Goal: Connect with others: Establish contact or relationships with other users

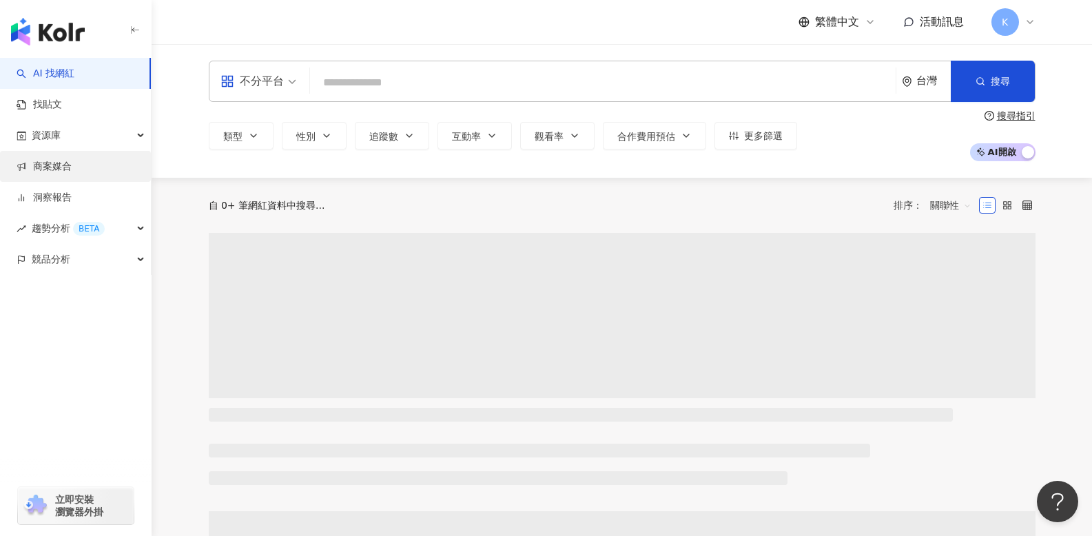
click at [60, 169] on link "商案媒合" at bounding box center [44, 167] width 55 height 14
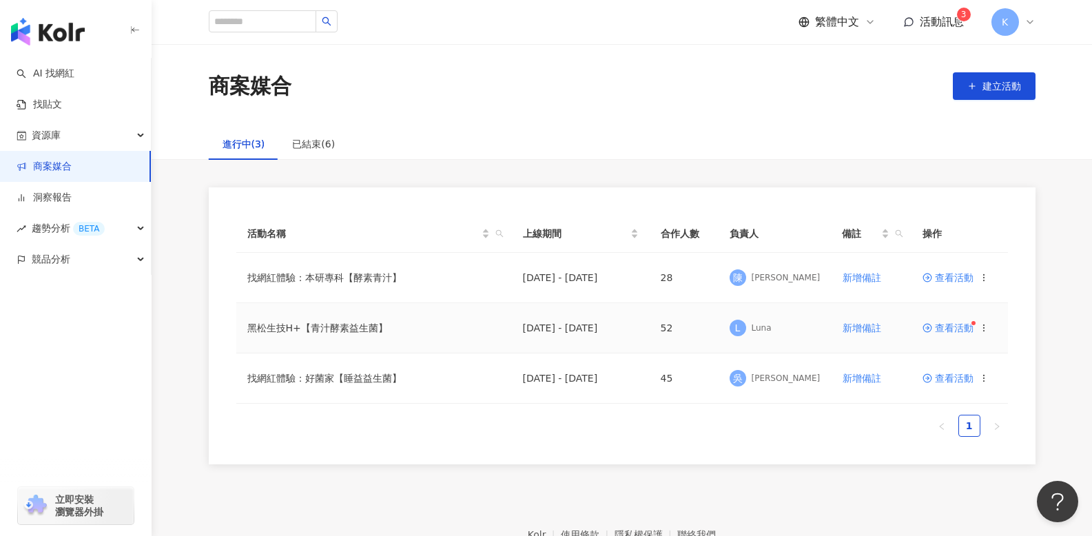
click at [952, 321] on td "查看活動" at bounding box center [959, 328] width 96 height 50
click at [298, 133] on div "已結束(6)" at bounding box center [313, 144] width 70 height 32
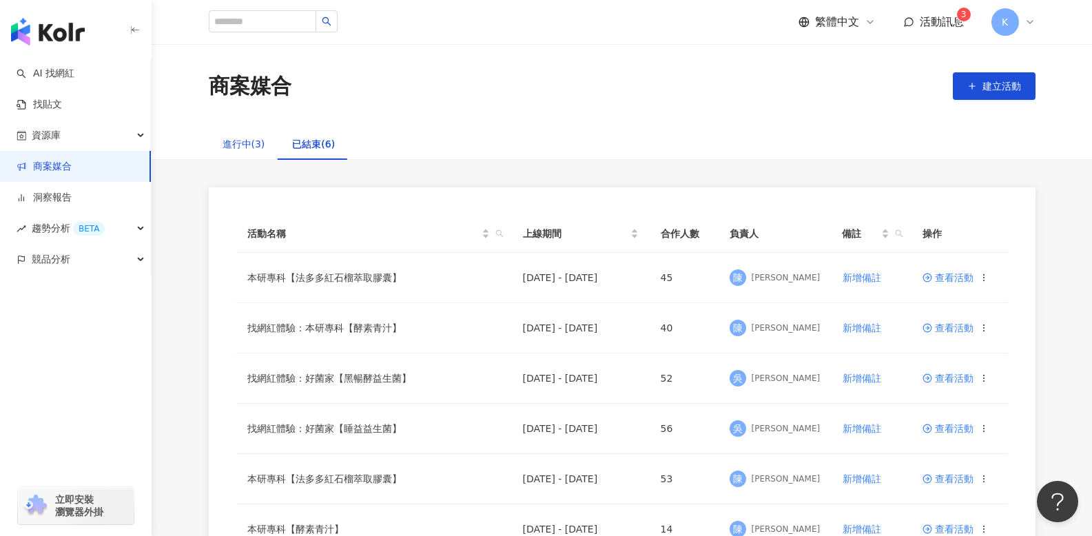
click at [251, 145] on div "進行中(3)" at bounding box center [243, 143] width 43 height 15
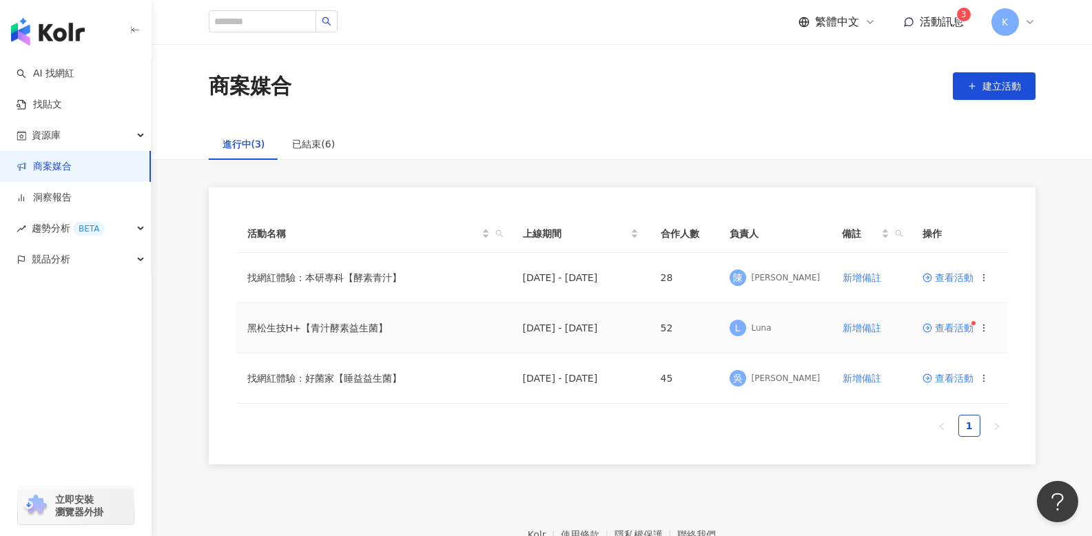
click at [955, 329] on span "查看活動" at bounding box center [947, 328] width 51 height 10
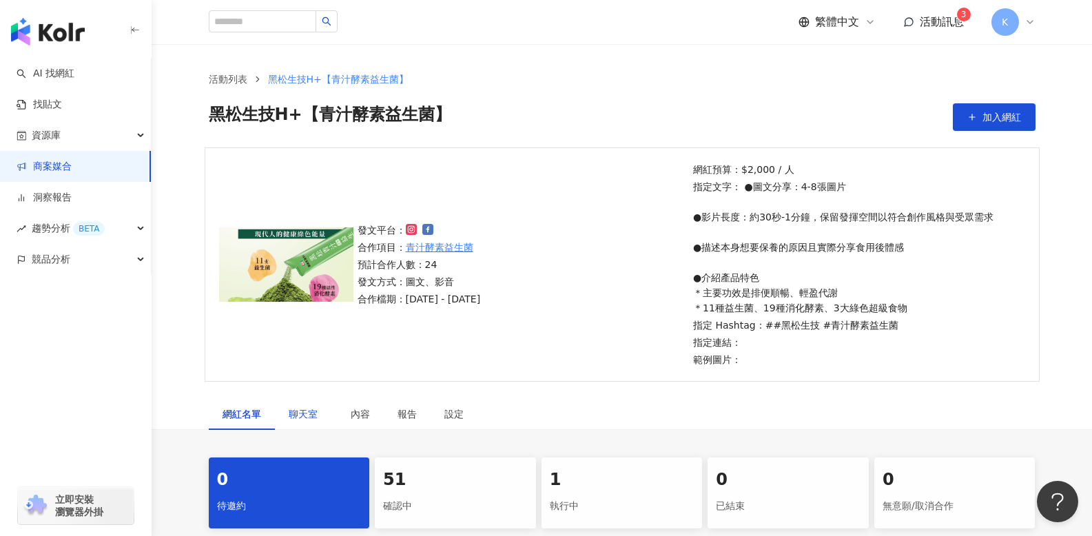
click at [298, 421] on div "聊天室" at bounding box center [306, 413] width 34 height 15
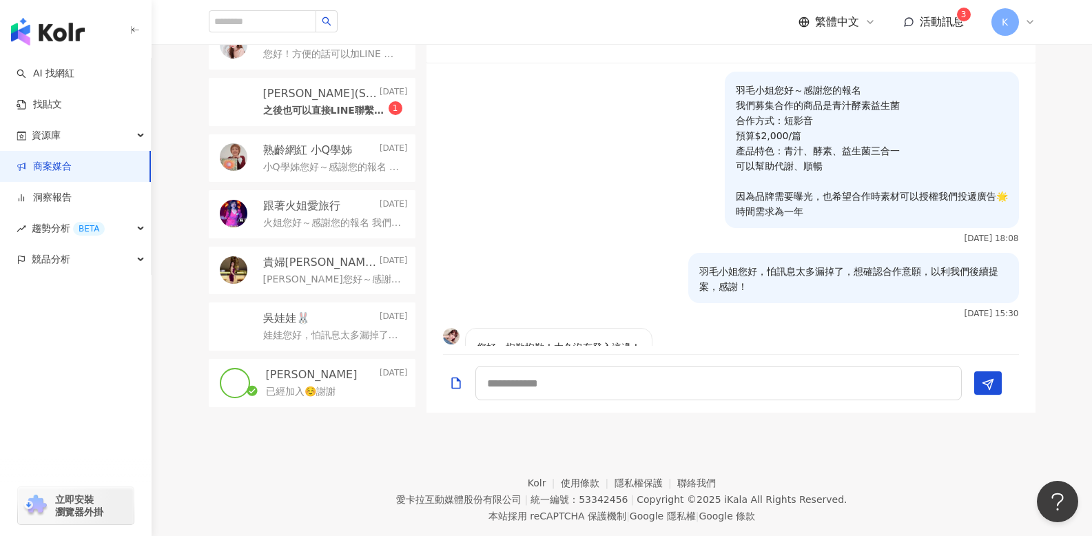
scroll to position [258, 0]
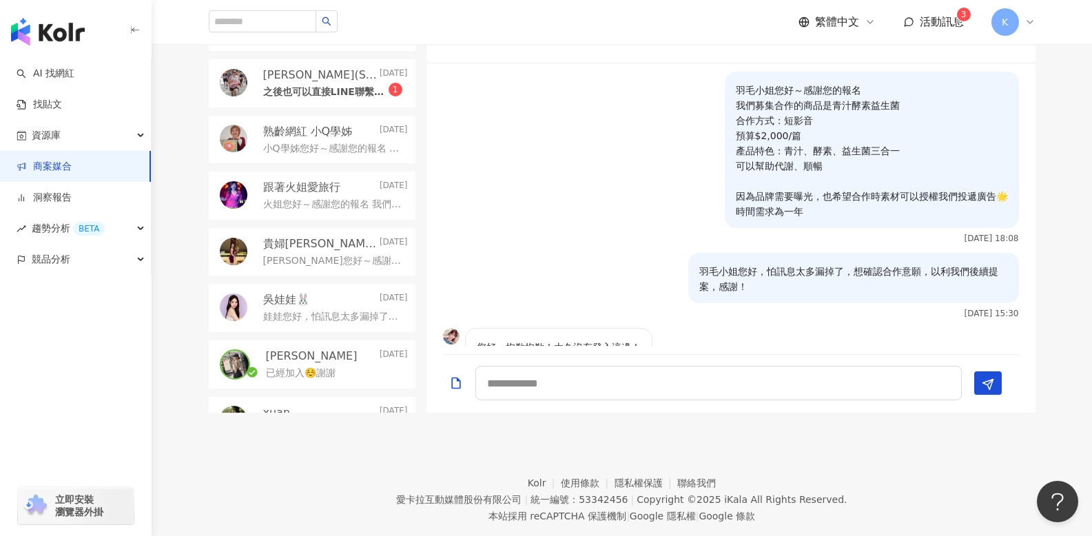
click at [337, 286] on div "吳娃娃🐰 [DATE] 娃娃您好，怕訊息太多漏掉了，想確認合作意願，以利我們後續提案，感謝！" at bounding box center [312, 308] width 207 height 48
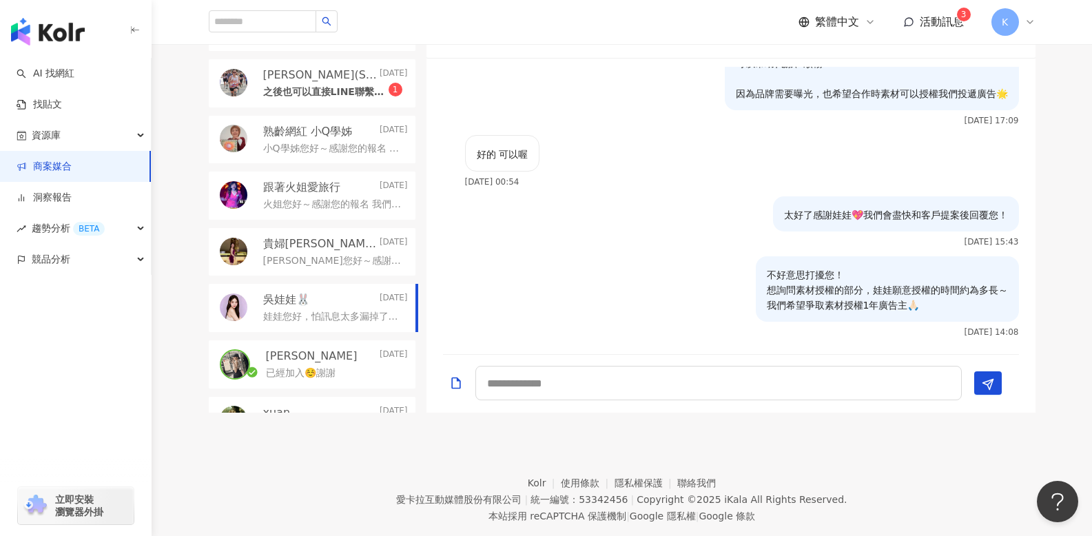
scroll to position [174, 0]
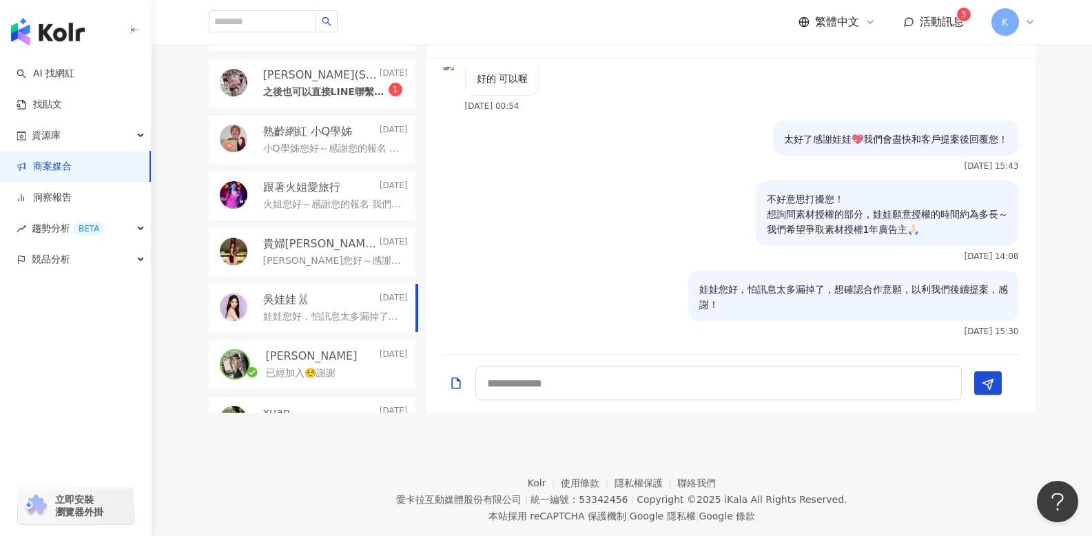
click at [679, 438] on footer "Kolr 使用條款 隱私權保護 聯絡我們 愛卡拉互動媒體股份有限公司 | 統一編號：53342456 | Copyright © 2025 iKala All…" at bounding box center [622, 489] width 940 height 153
